Goal: Transaction & Acquisition: Purchase product/service

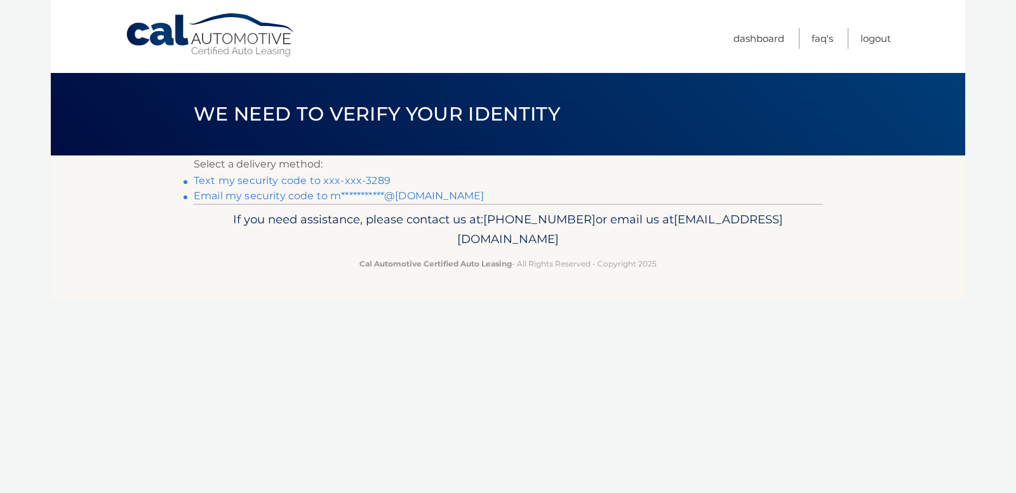
click at [310, 178] on link "Text my security code to xxx-xxx-3289" at bounding box center [292, 181] width 197 height 12
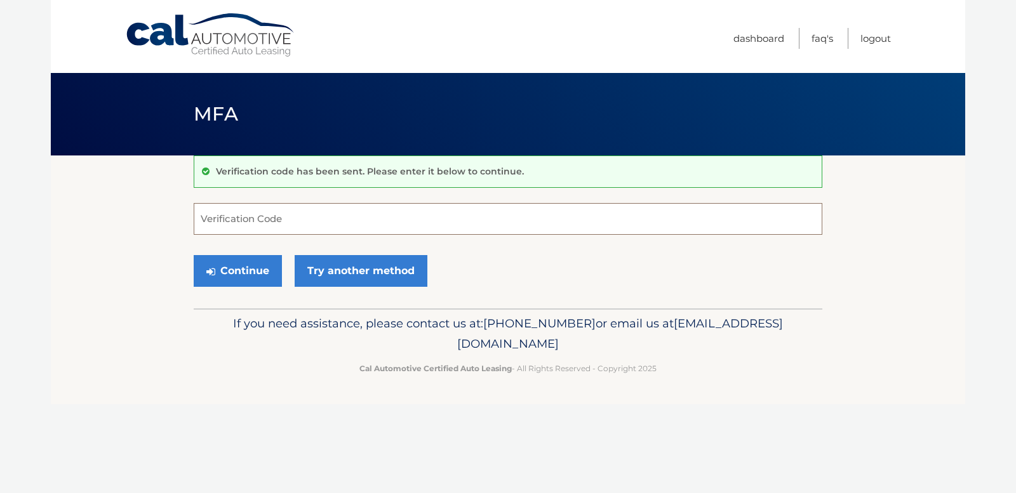
click at [272, 218] on input "Verification Code" at bounding box center [508, 219] width 628 height 32
type input "952094"
click at [250, 269] on button "Continue" at bounding box center [238, 271] width 88 height 32
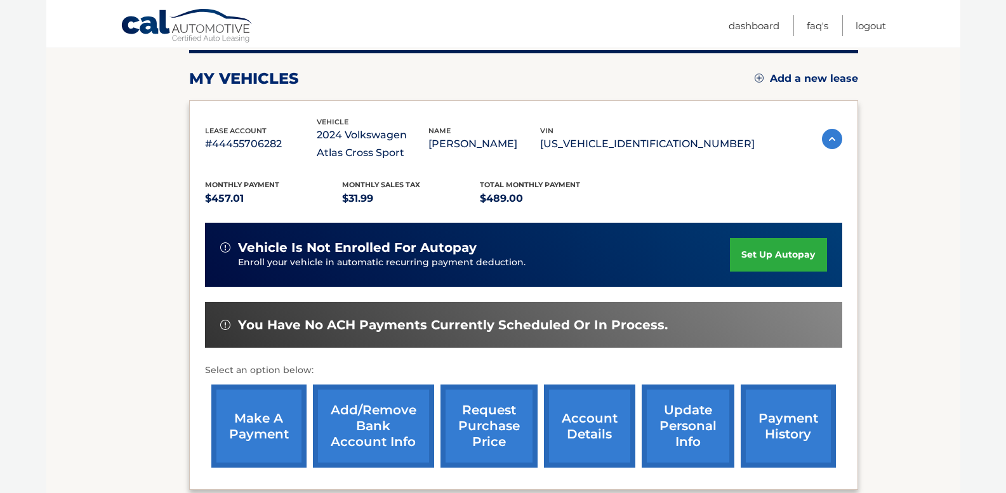
scroll to position [166, 0]
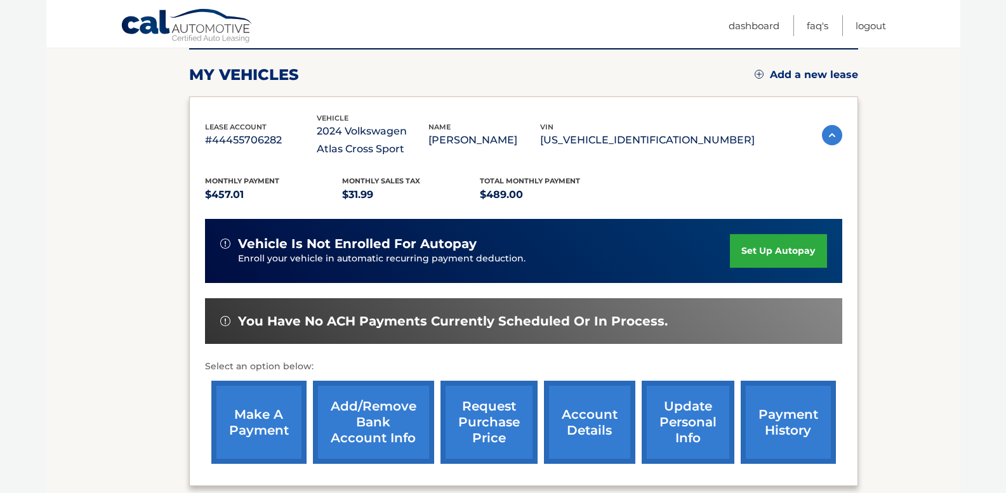
click at [255, 411] on link "make a payment" at bounding box center [258, 422] width 95 height 83
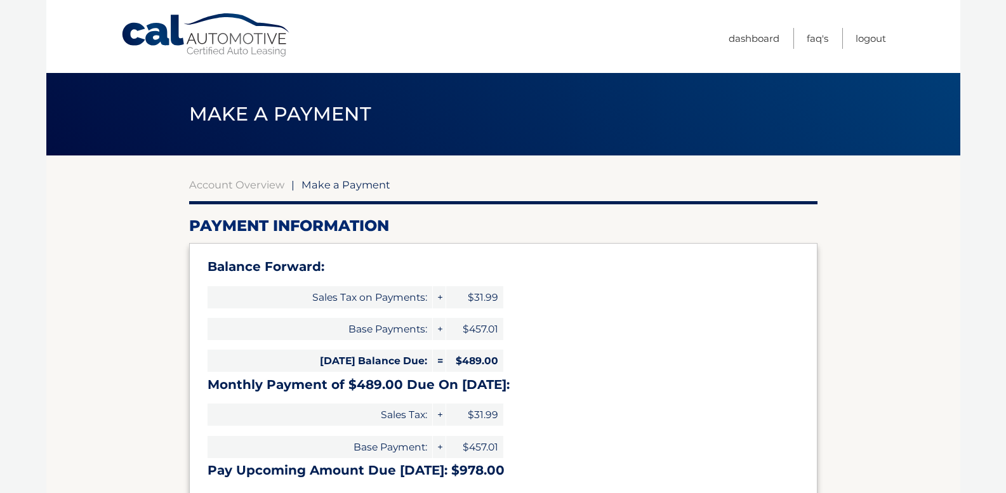
select select "ZmIxNTViNDYtY2NhZi00NGJjLWE2MWQtMDk1ZTgxYzM5MzU5"
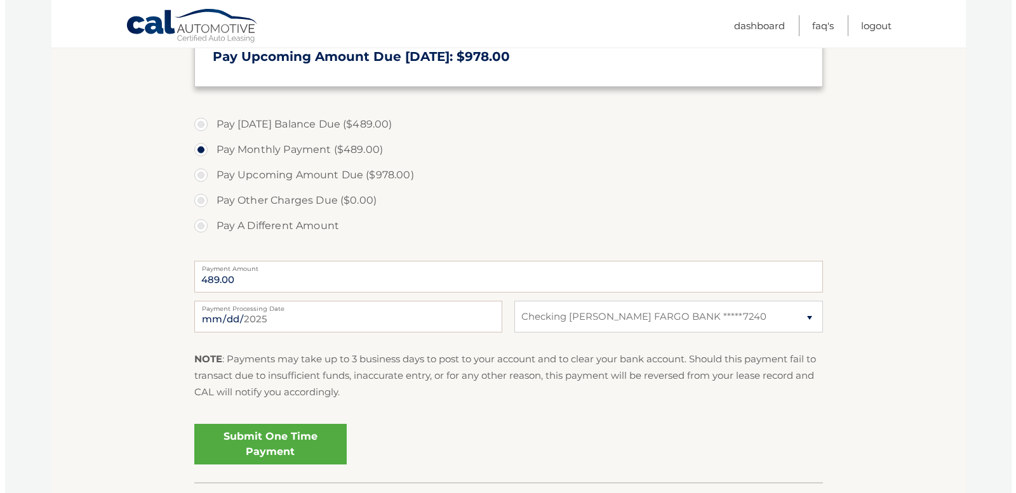
scroll to position [413, 0]
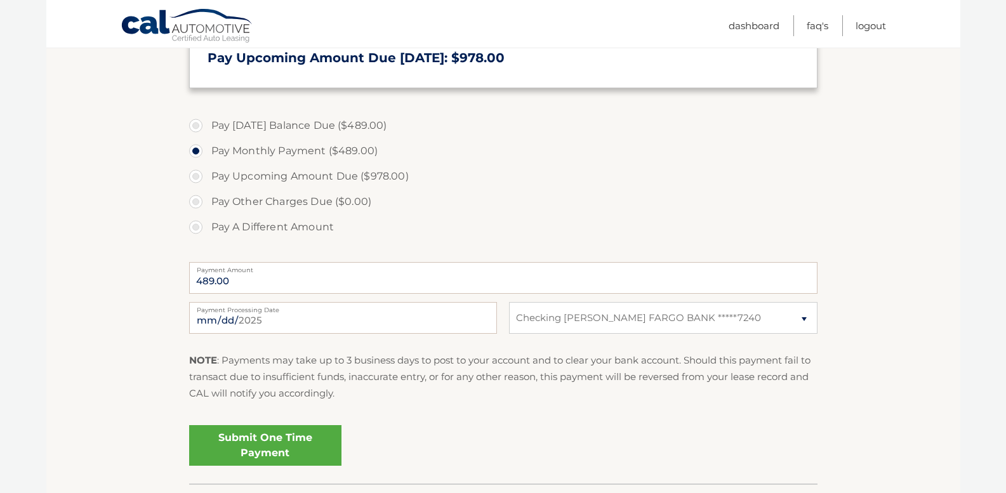
click at [285, 437] on link "Submit One Time Payment" at bounding box center [265, 445] width 152 height 41
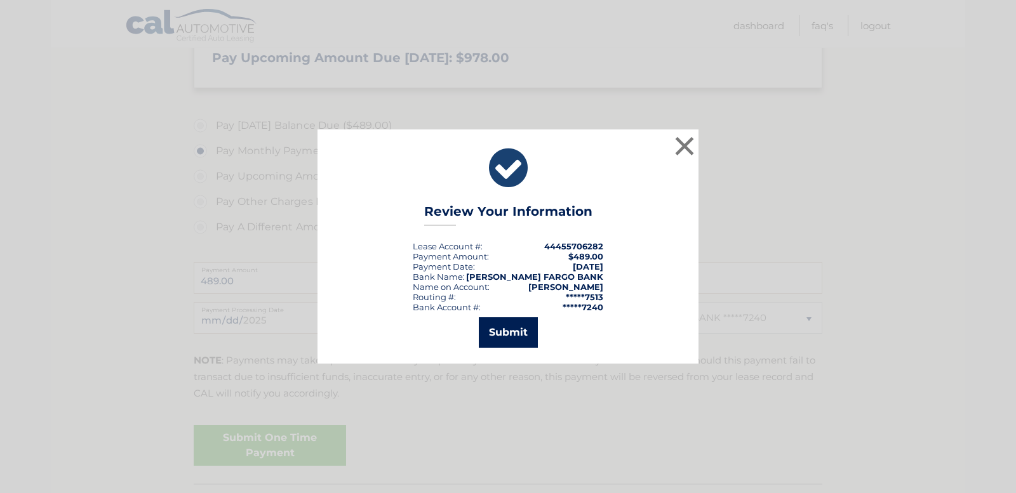
click at [510, 325] on button "Submit" at bounding box center [508, 332] width 59 height 30
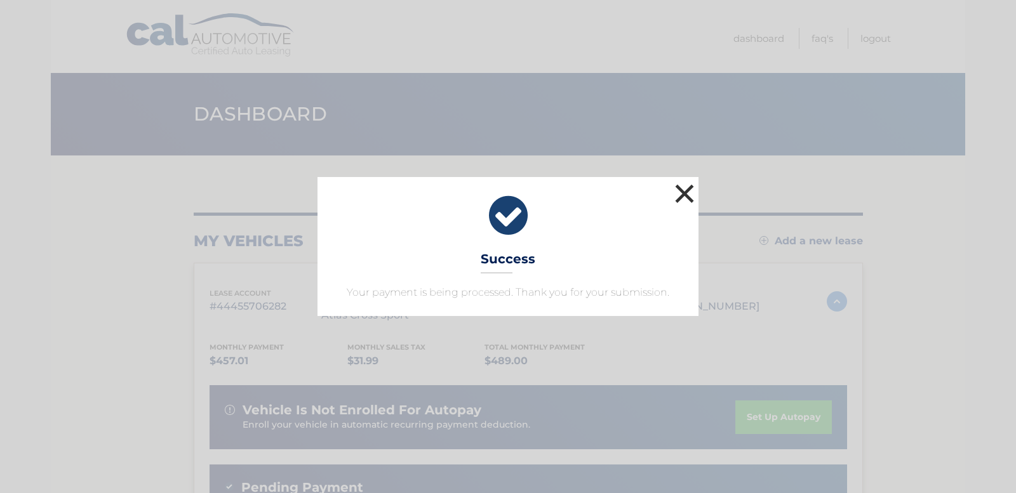
click at [683, 189] on button "×" at bounding box center [684, 193] width 25 height 25
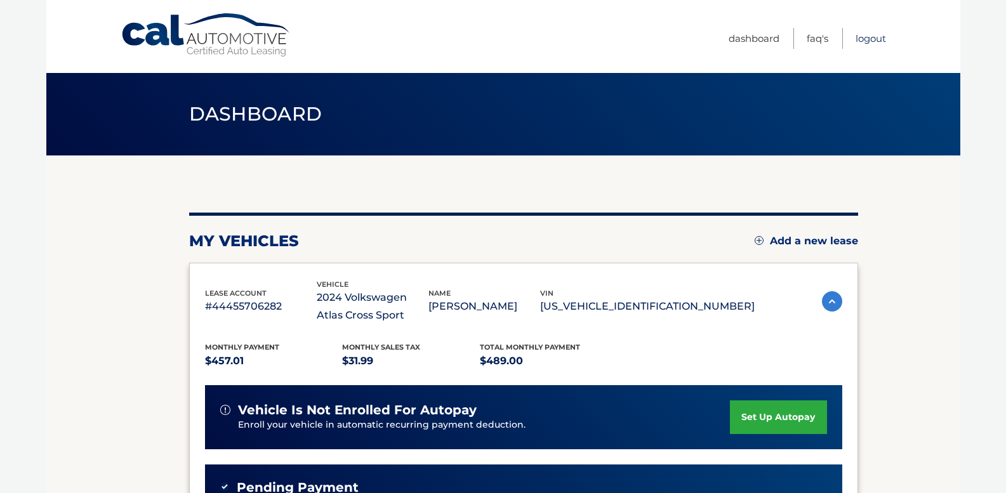
click at [871, 37] on link "Logout" at bounding box center [871, 38] width 30 height 21
